Goal: Transaction & Acquisition: Obtain resource

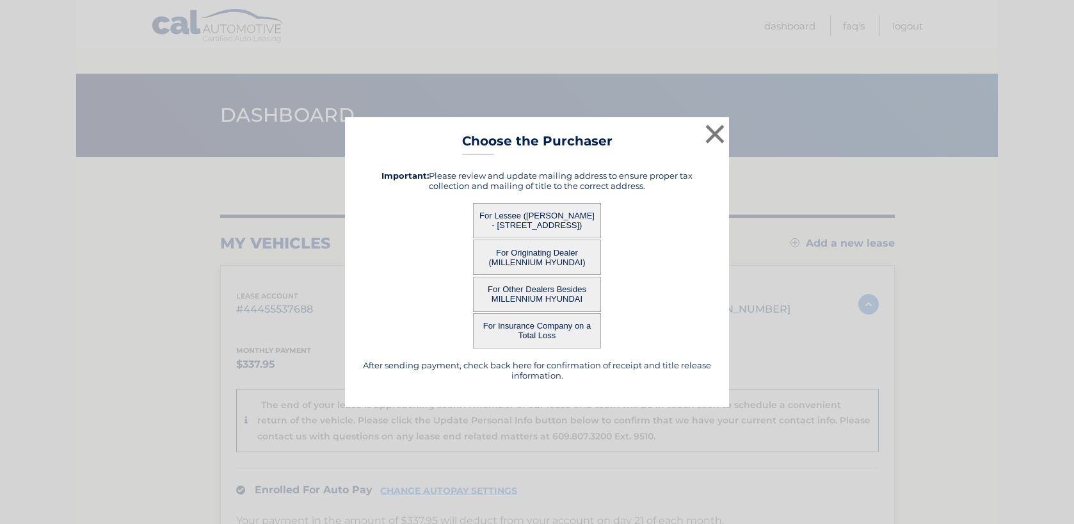
scroll to position [151, 0]
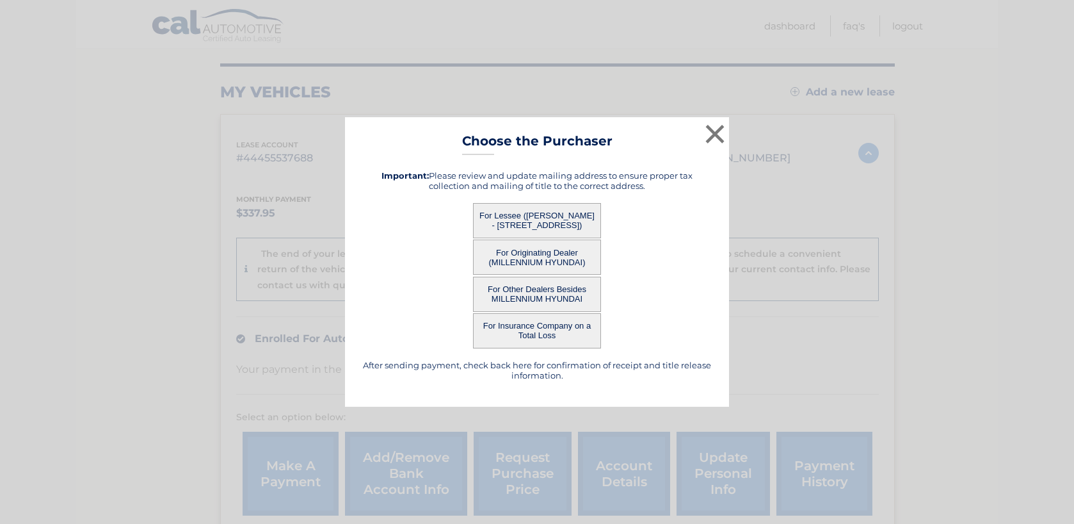
click at [531, 220] on button "For Lessee ([PERSON_NAME] - [STREET_ADDRESS])" at bounding box center [537, 220] width 128 height 35
click at [717, 129] on button "×" at bounding box center [715, 134] width 26 height 26
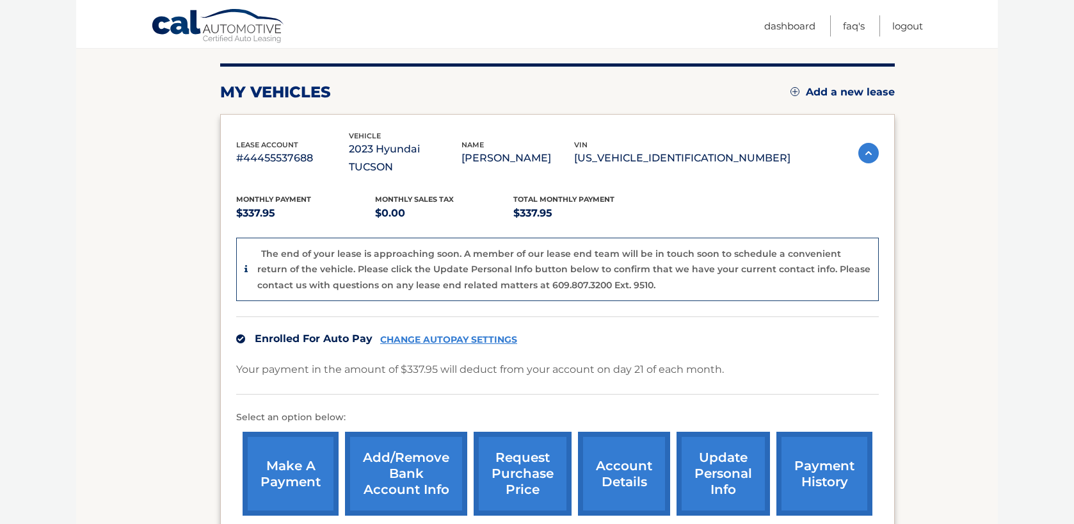
click at [523, 455] on link "request purchase price" at bounding box center [523, 474] width 98 height 84
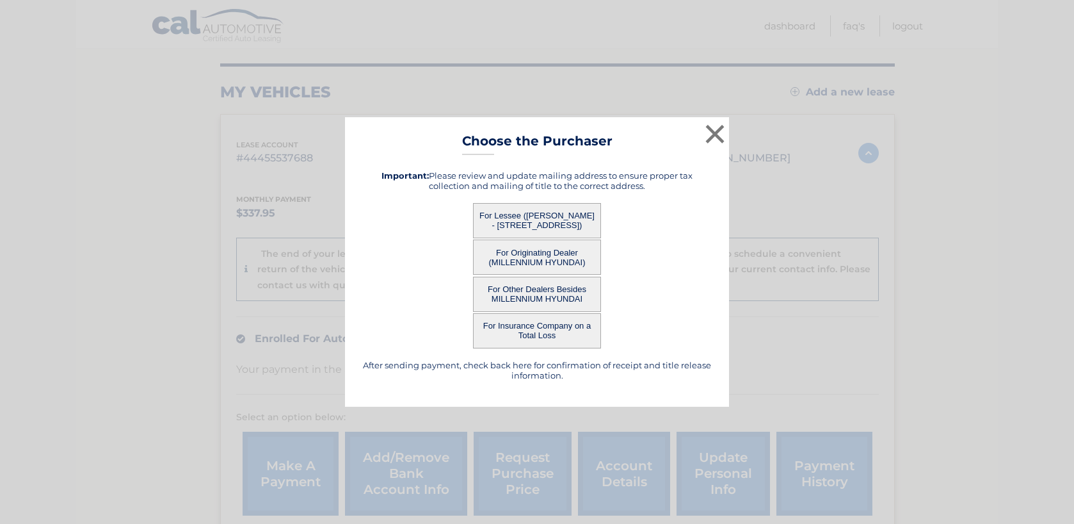
click at [515, 220] on button "For Lessee (LISA KEY - 1305 PARK AVE, , NEW HYDE PARK, ny 11040)" at bounding box center [537, 220] width 128 height 35
click at [473, 203] on button "For Lessee (LISA KEY - 1305 PARK AVE, , NEW HYDE PARK, ny 11040)" at bounding box center [537, 220] width 128 height 35
click at [515, 220] on button "For Lessee (LISA KEY - 1305 PARK AVE, , NEW HYDE PARK, ny 11040)" at bounding box center [537, 220] width 128 height 35
click at [570, 216] on button "For Lessee (LISA KEY - 1305 PARK AVE, , NEW HYDE PARK, ny 11040)" at bounding box center [537, 220] width 128 height 35
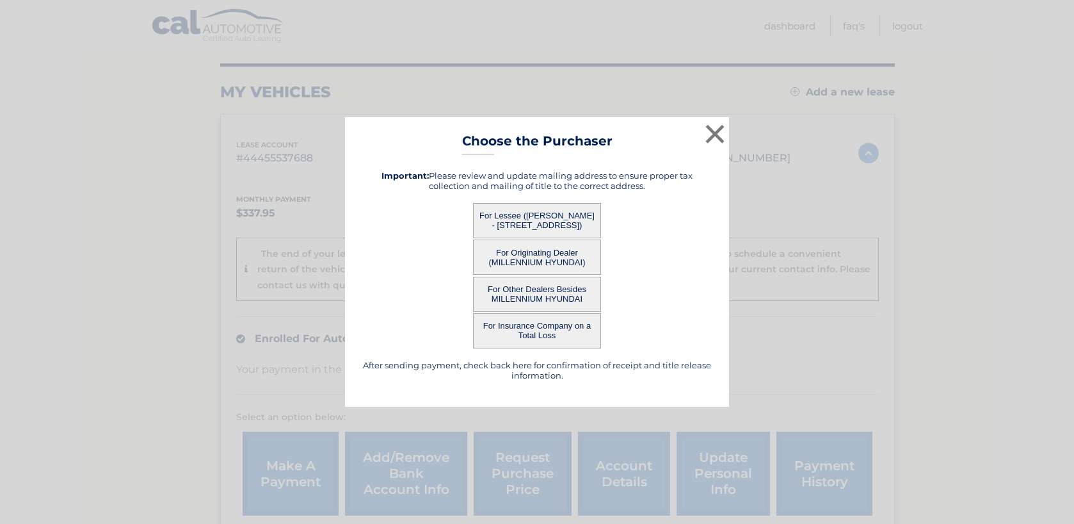
click at [553, 259] on button "For Originating Dealer (MILLENNIUM HYUNDAI)" at bounding box center [537, 256] width 128 height 35
click at [538, 327] on button "For Insurance Company on a Total Loss" at bounding box center [537, 330] width 128 height 35
click at [540, 286] on button "For Other Dealers Besides MILLENNIUM HYUNDAI" at bounding box center [537, 294] width 128 height 35
click at [858, 142] on div "× Choose the Purchaser After sending payment, check back here for confirmation …" at bounding box center [537, 262] width 1064 height 290
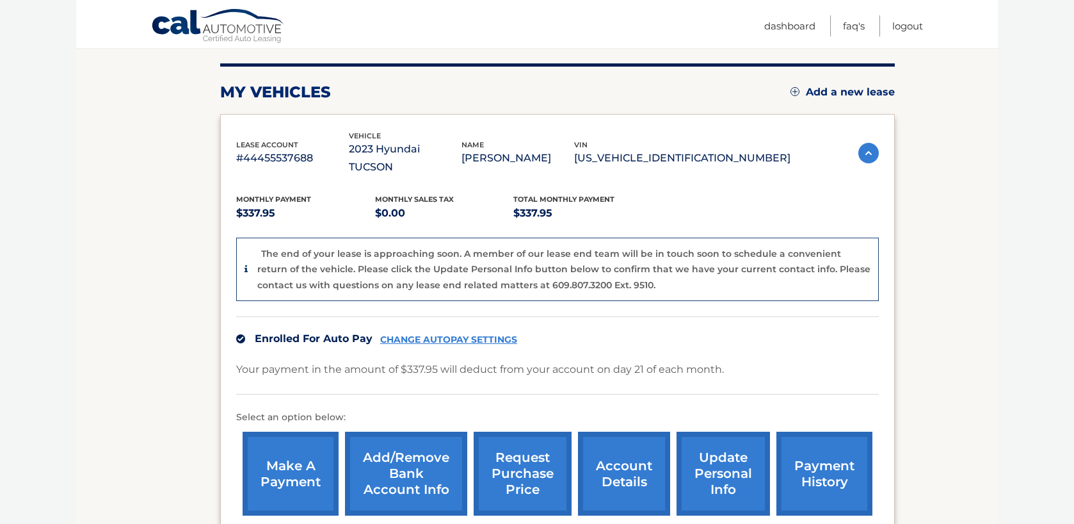
click at [681, 193] on div "Monthly Payment $337.95 Monthly sales Tax $0.00 Total Monthly Payment $337.95" at bounding box center [513, 207] width 555 height 29
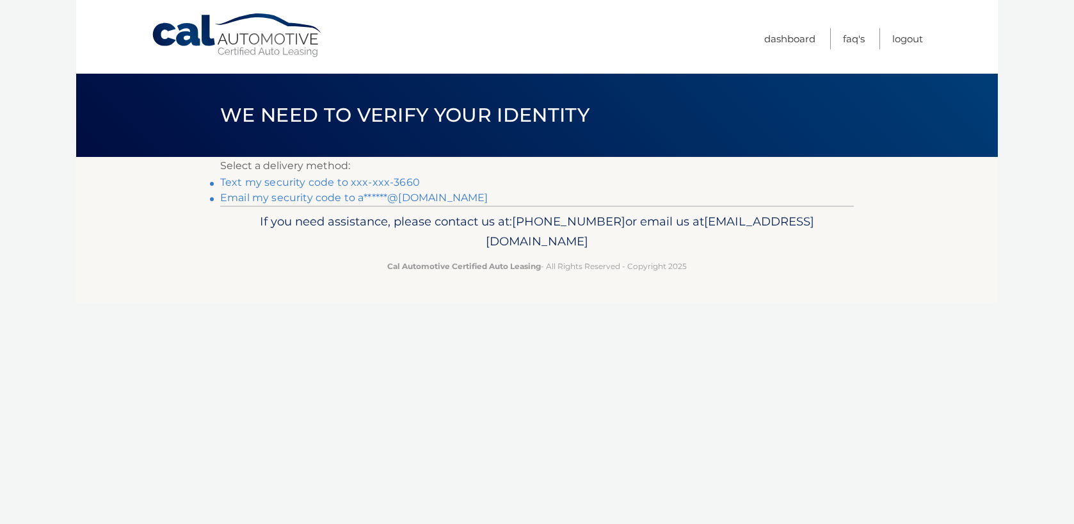
click at [380, 182] on link "Text my security code to xxx-xxx-3660" at bounding box center [320, 182] width 200 height 12
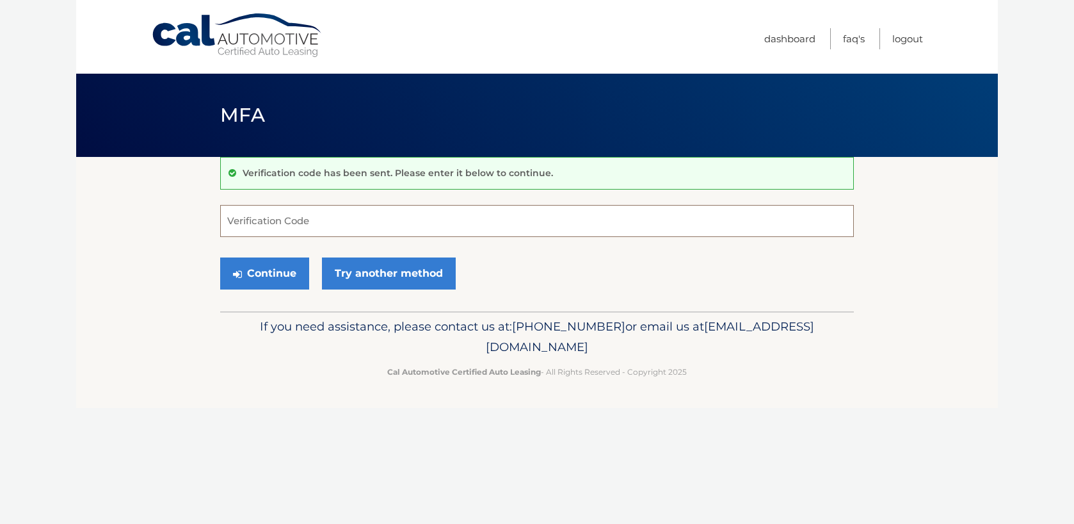
click at [347, 212] on input "Verification Code" at bounding box center [537, 221] width 634 height 32
type input "096310"
click at [220, 257] on button "Continue" at bounding box center [264, 273] width 89 height 32
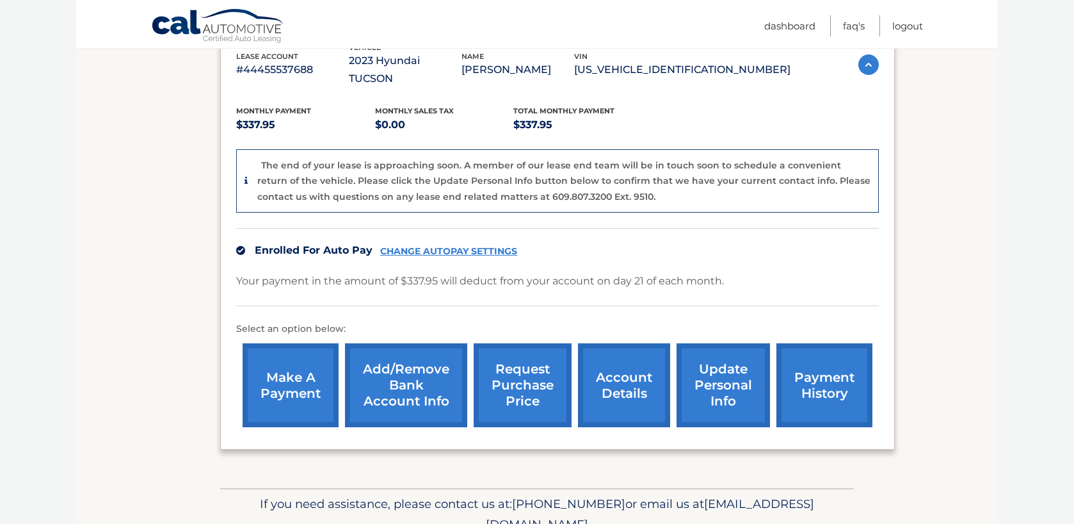
scroll to position [243, 0]
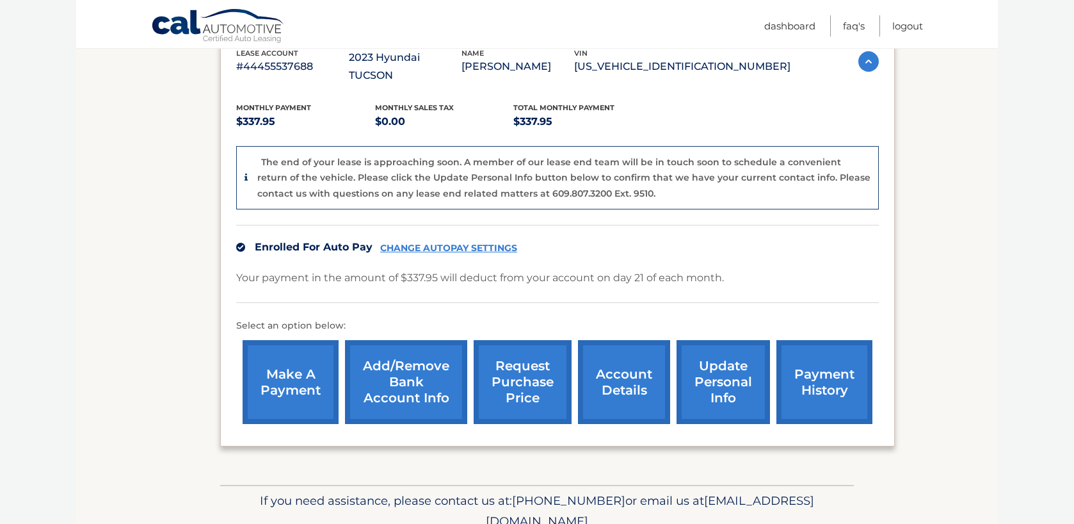
click at [521, 356] on link "request purchase price" at bounding box center [523, 382] width 98 height 84
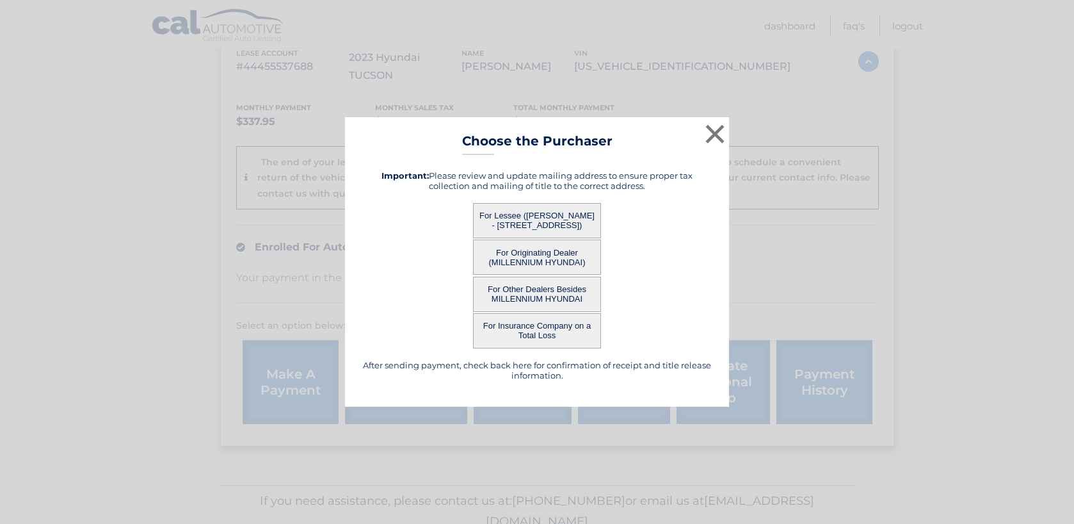
click at [536, 218] on button "For Lessee ([PERSON_NAME] - [STREET_ADDRESS])" at bounding box center [537, 220] width 128 height 35
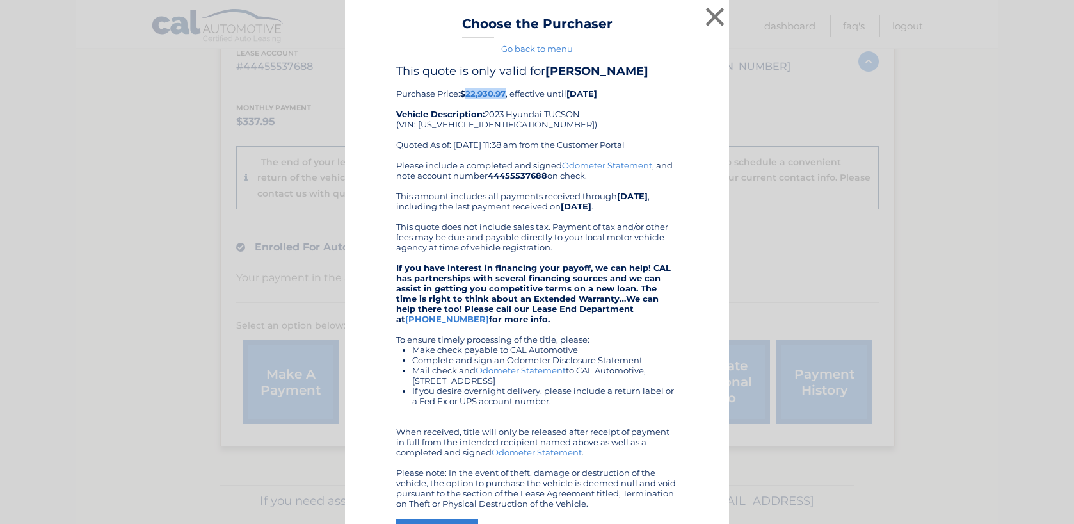
drag, startPoint x: 466, startPoint y: 92, endPoint x: 507, endPoint y: 93, distance: 41.0
click at [506, 93] on b "$22,930.97" at bounding box center [482, 93] width 45 height 10
copy b "22,930.97"
drag, startPoint x: 572, startPoint y: 94, endPoint x: 640, endPoint y: 95, distance: 67.9
click at [640, 95] on div "This quote is only valid for LISA KEY Purchase Price: $22,930.97 , effective un…" at bounding box center [537, 112] width 282 height 96
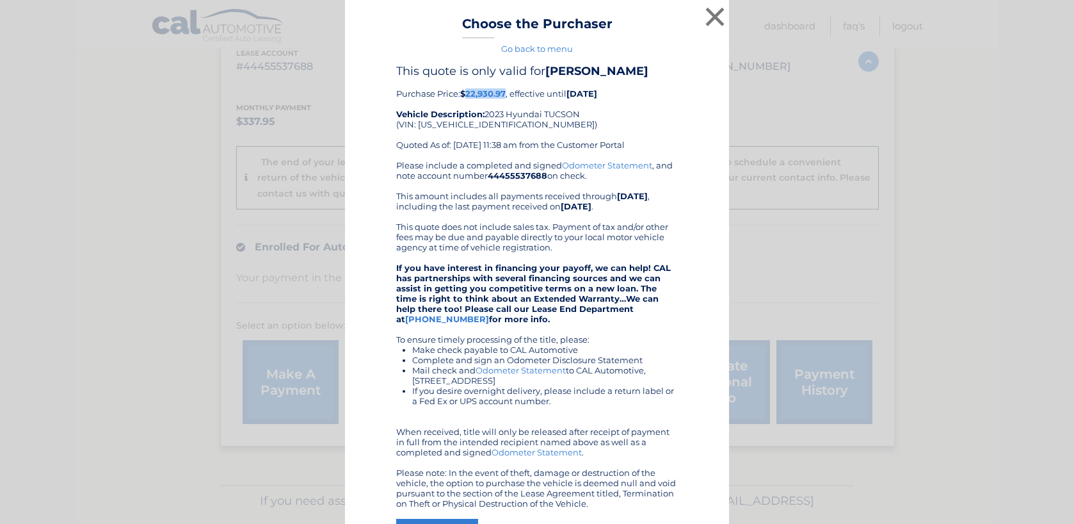
copy b "10/20/2025"
click at [466, 135] on div "This quote is only valid for LISA KEY Purchase Price: $22,930.97 , effective un…" at bounding box center [537, 112] width 282 height 96
drag, startPoint x: 419, startPoint y: 125, endPoint x: 510, endPoint y: 126, distance: 90.9
click at [510, 126] on div "This quote is only valid for LISA KEY Purchase Price: $22,930.97 , effective un…" at bounding box center [537, 112] width 282 height 96
copy div "5NMJBCAE1PH192887"
